Goal: Navigation & Orientation: Find specific page/section

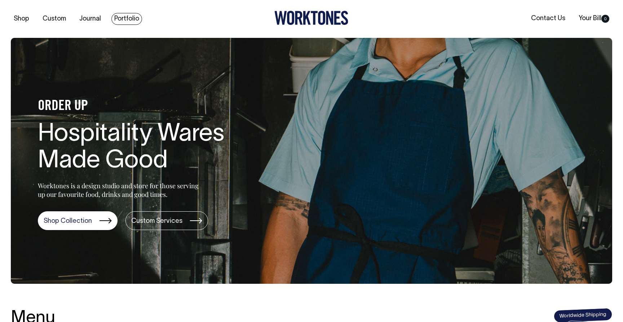
click at [133, 20] on link "Portfolio" at bounding box center [126, 19] width 31 height 12
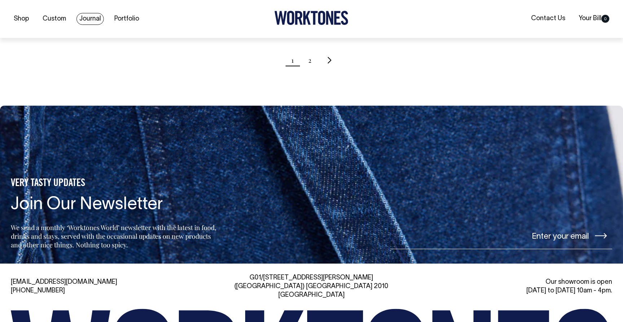
scroll to position [881, 0]
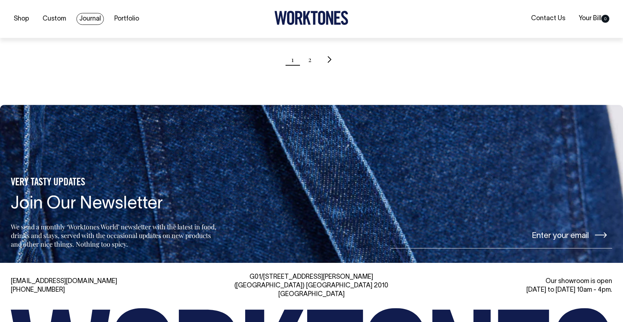
click at [89, 19] on link "Journal" at bounding box center [89, 19] width 27 height 12
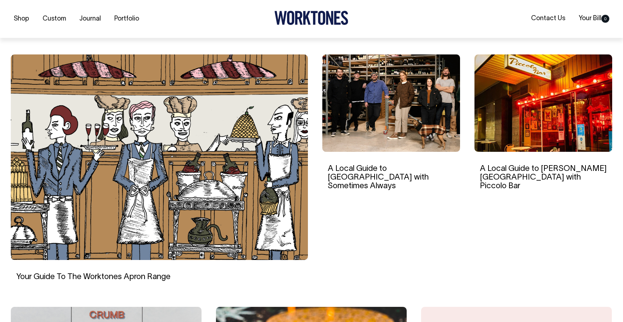
scroll to position [199, 0]
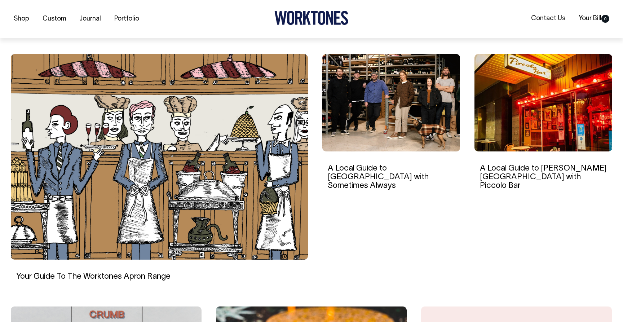
click at [123, 178] on img at bounding box center [159, 156] width 297 height 205
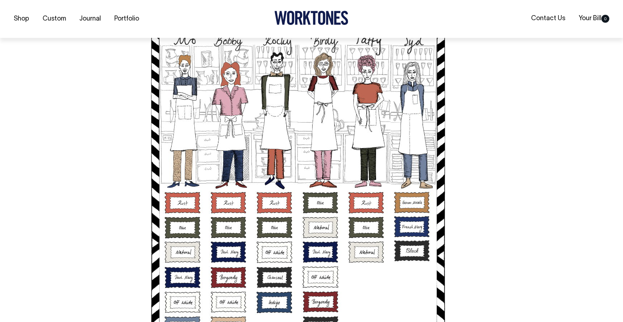
scroll to position [1871, 0]
